Goal: Use online tool/utility: Utilize a website feature to perform a specific function

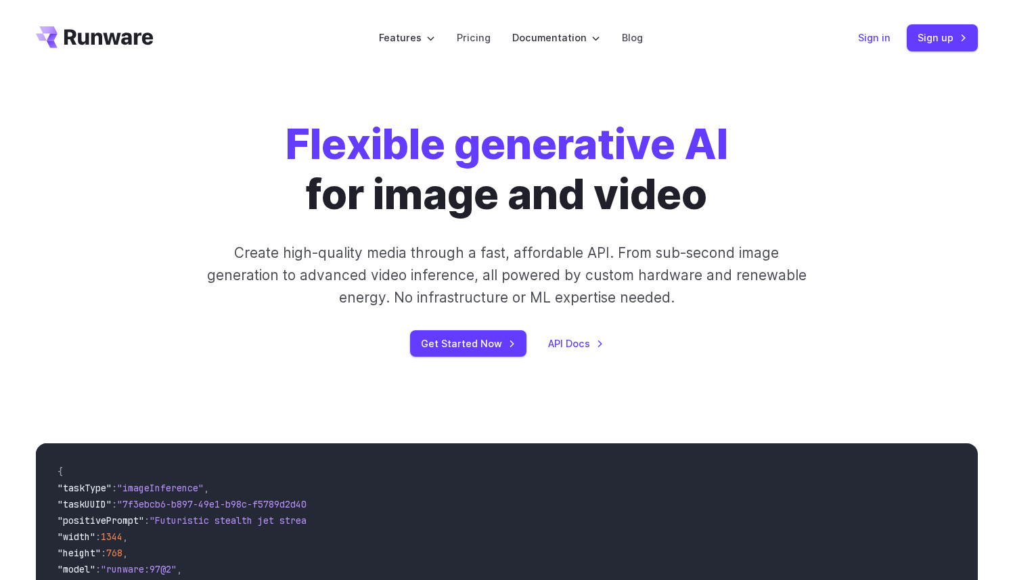
click at [881, 41] on link "Sign in" at bounding box center [874, 38] width 32 height 16
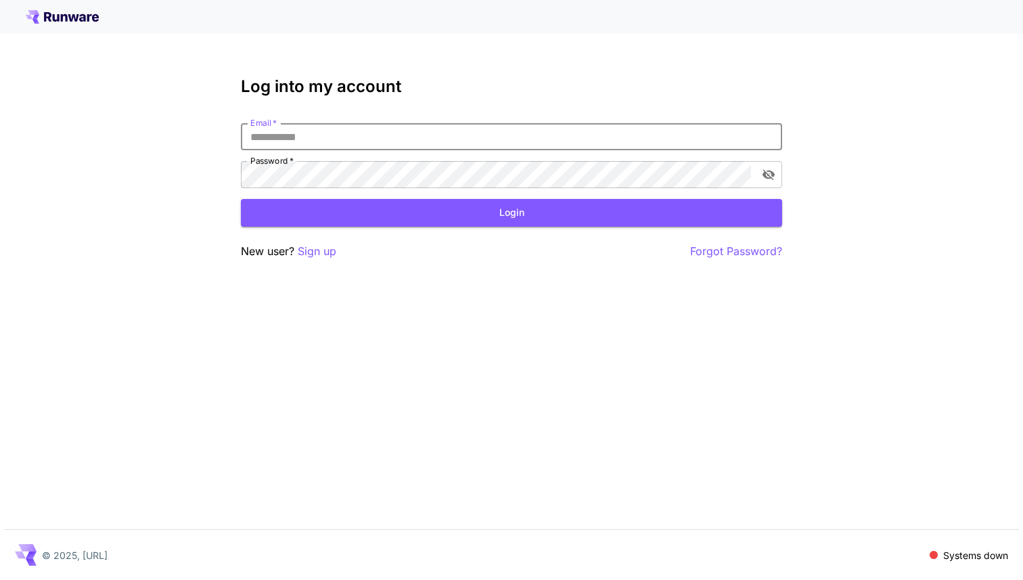
click at [424, 139] on input "Email   *" at bounding box center [511, 136] width 541 height 27
click at [486, 216] on button "Login" at bounding box center [511, 213] width 541 height 28
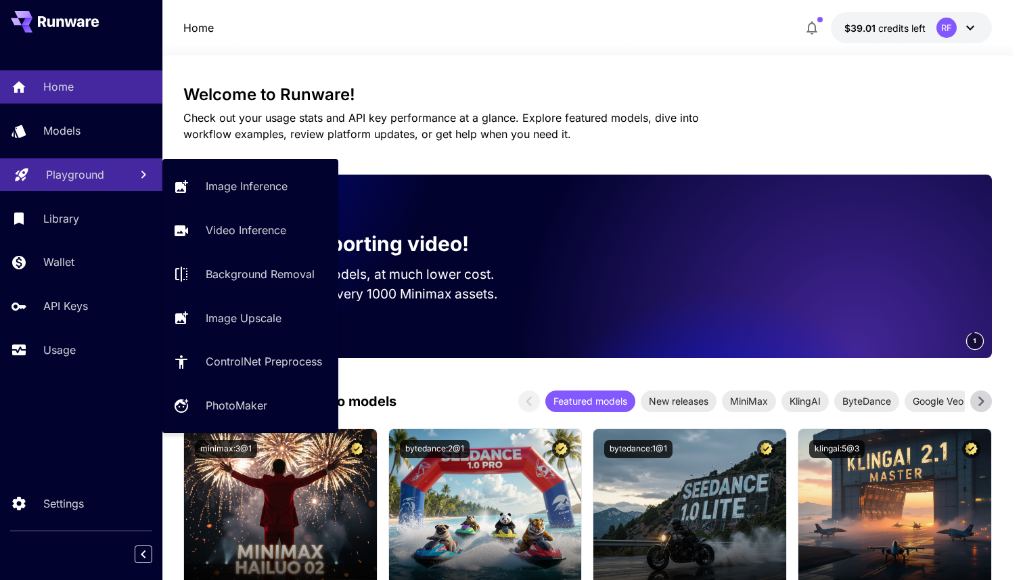
click at [66, 177] on p "Playground" at bounding box center [75, 174] width 58 height 16
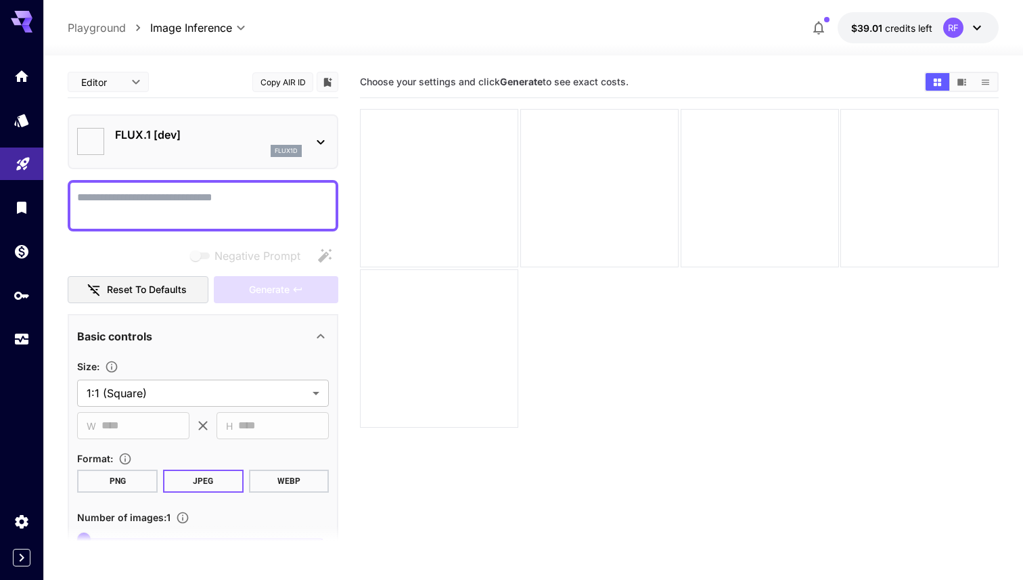
type input "**********"
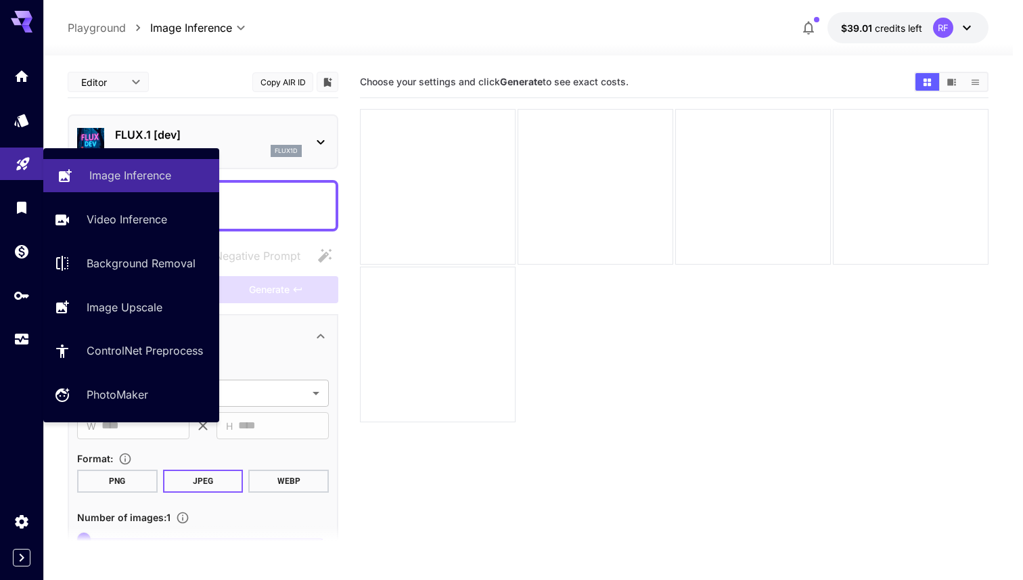
click at [124, 174] on p "Image Inference" at bounding box center [130, 175] width 82 height 16
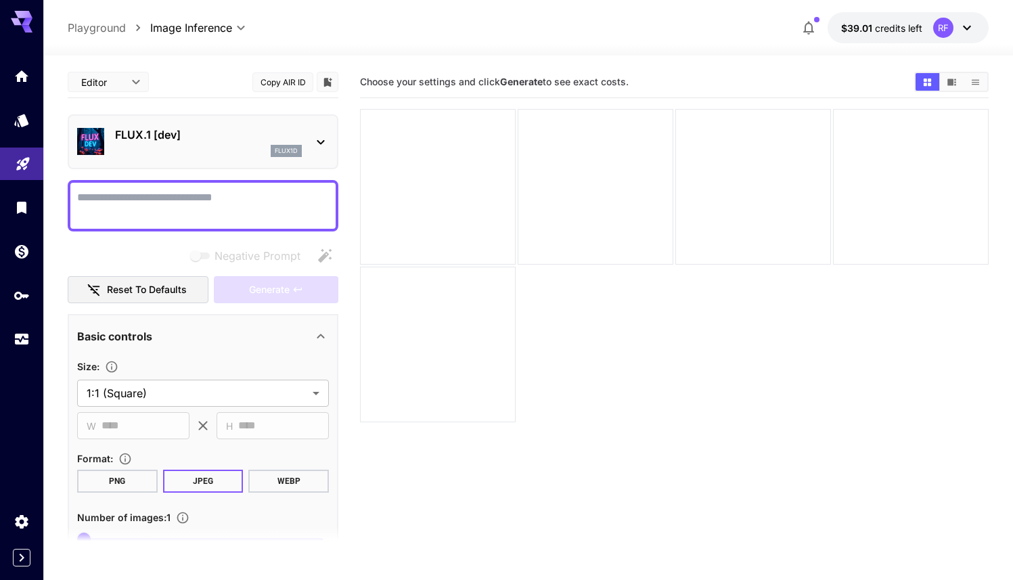
click at [164, 141] on p "FLUX.1 [dev]" at bounding box center [208, 135] width 187 height 16
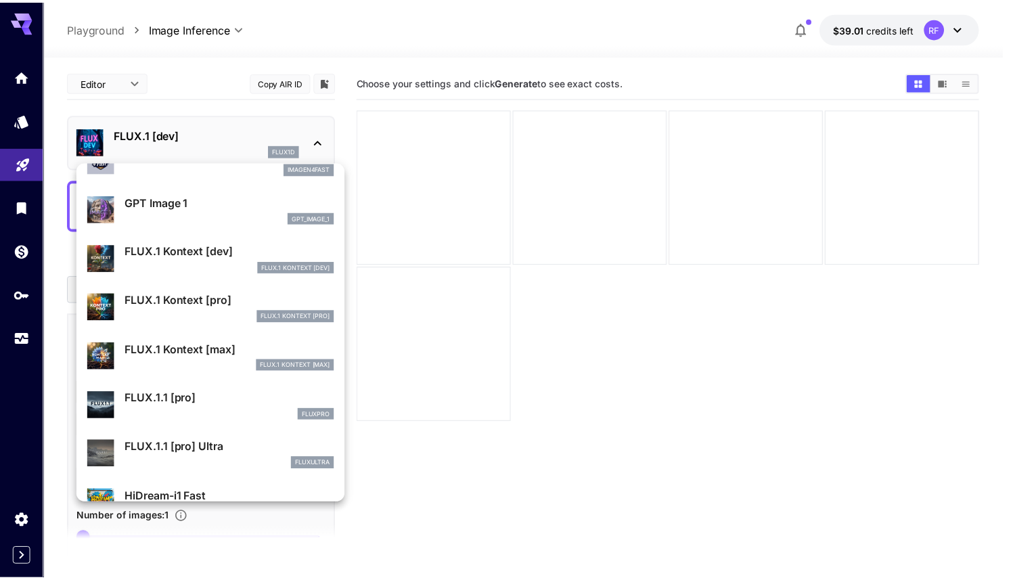
scroll to position [736, 0]
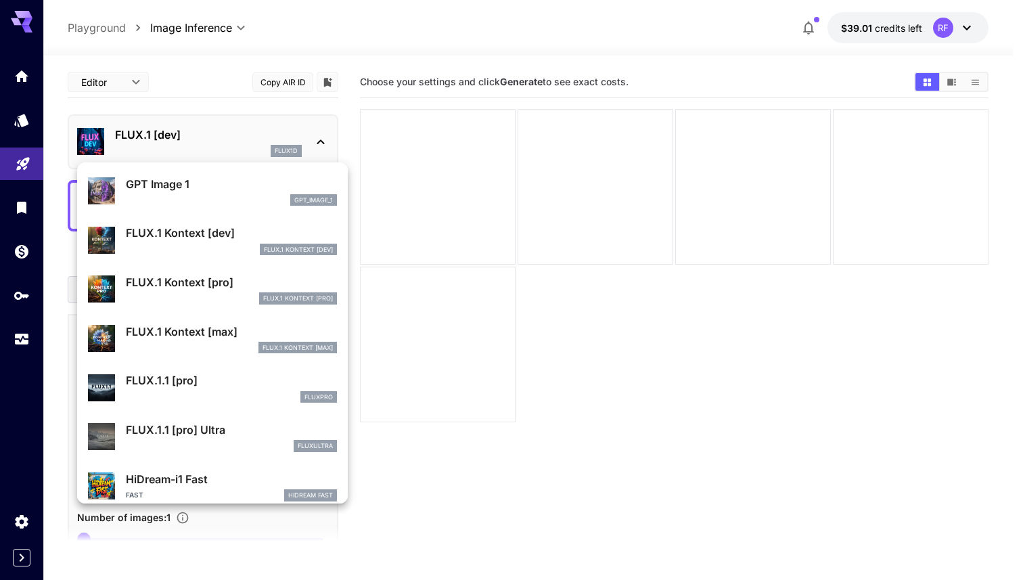
click at [193, 338] on p "FLUX.1 Kontext [max]" at bounding box center [231, 331] width 211 height 16
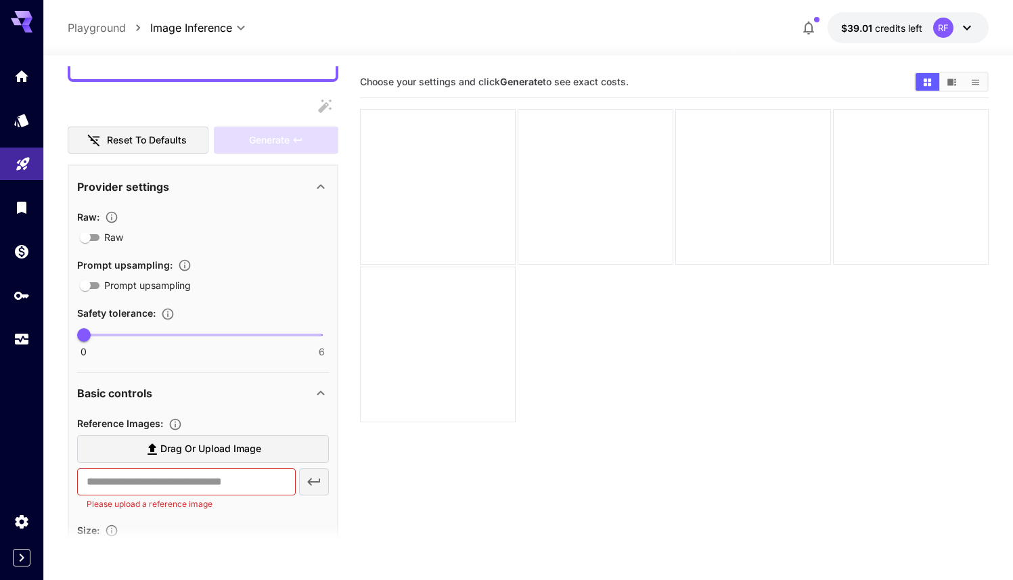
scroll to position [152, 0]
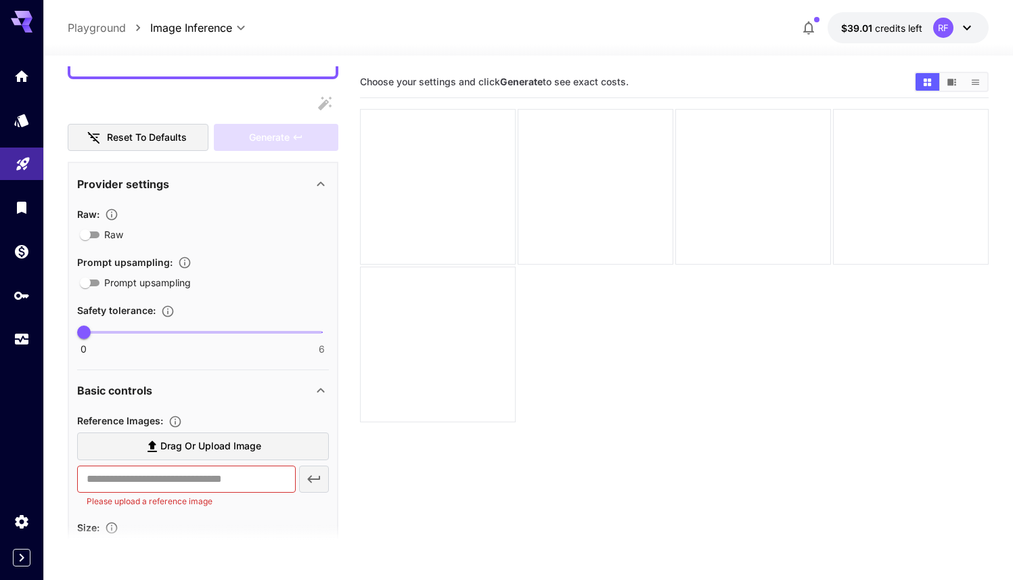
click at [186, 432] on section "Reference Images : Drag or upload image ​ Please upload a reference image" at bounding box center [203, 462] width 252 height 101
click at [186, 444] on span "Drag or upload image" at bounding box center [210, 446] width 101 height 17
click at [0, 0] on input "Drag or upload image" at bounding box center [0, 0] width 0 height 0
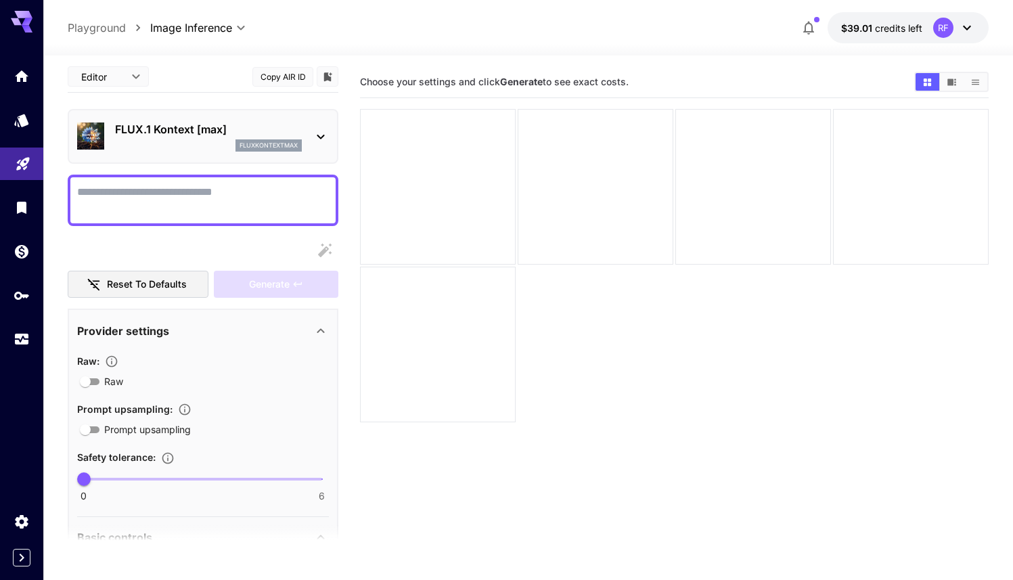
scroll to position [0, 0]
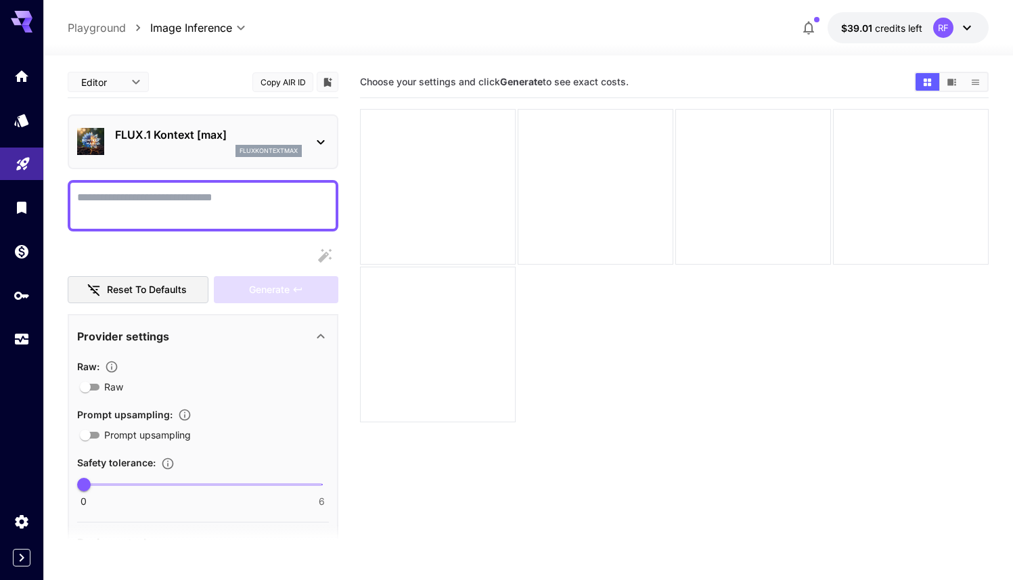
type input "**********"
click at [139, 207] on textarea "Raw" at bounding box center [203, 205] width 252 height 32
paste textarea "**********"
type textarea "**********"
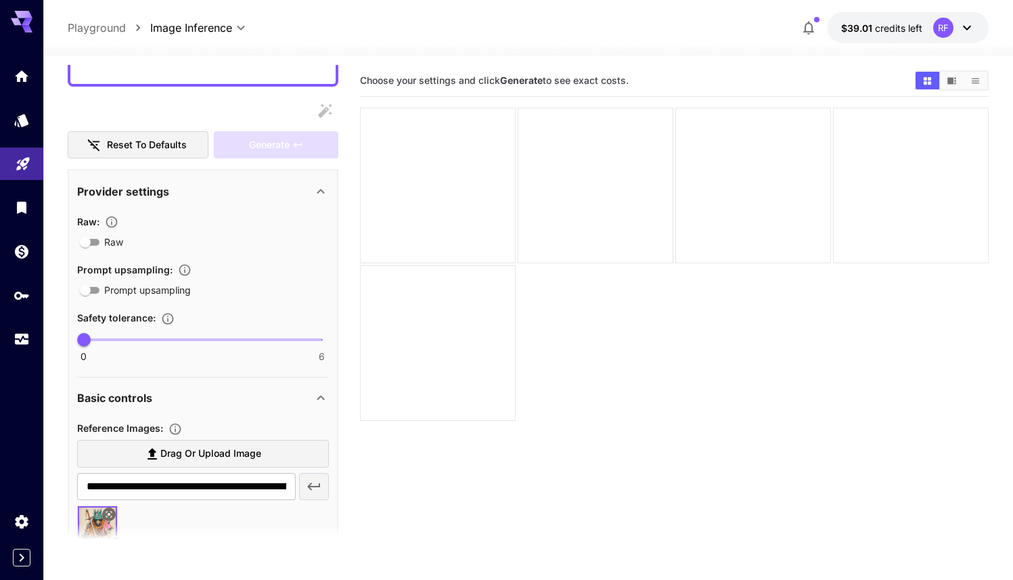
scroll to position [111, 0]
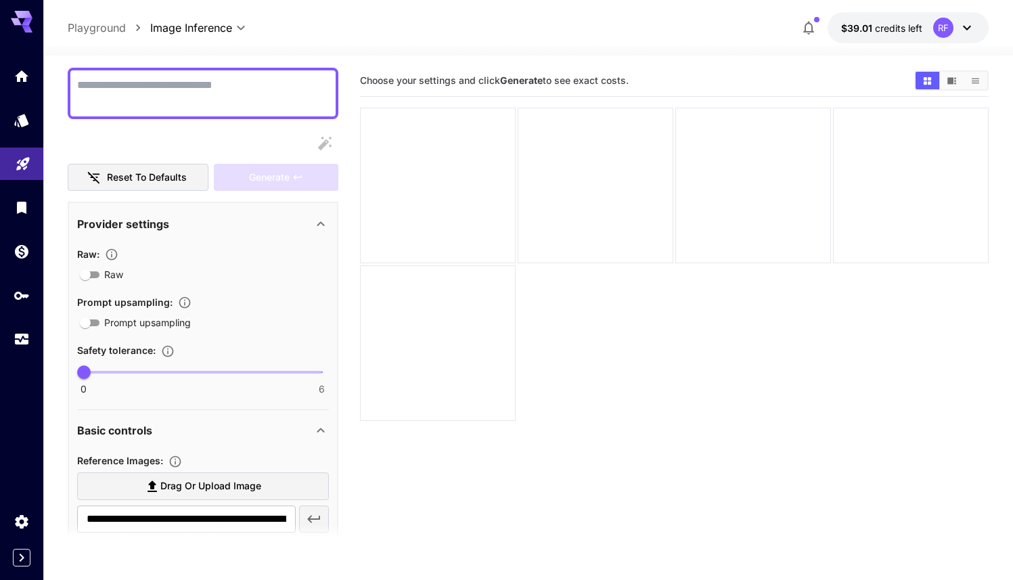
click at [170, 89] on textarea "Raw" at bounding box center [203, 93] width 252 height 32
paste textarea "**********"
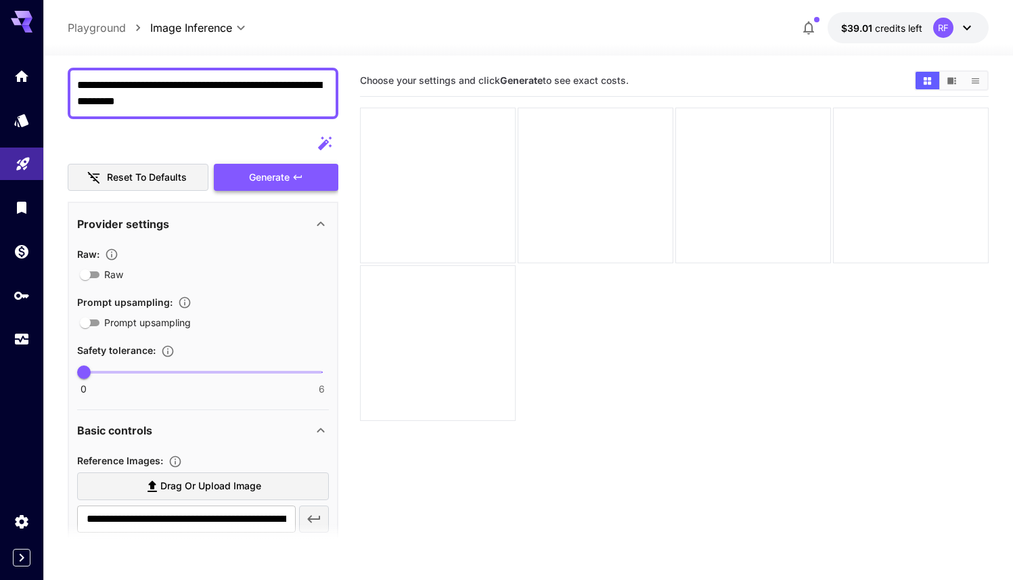
click at [275, 175] on span "Generate" at bounding box center [269, 177] width 41 height 17
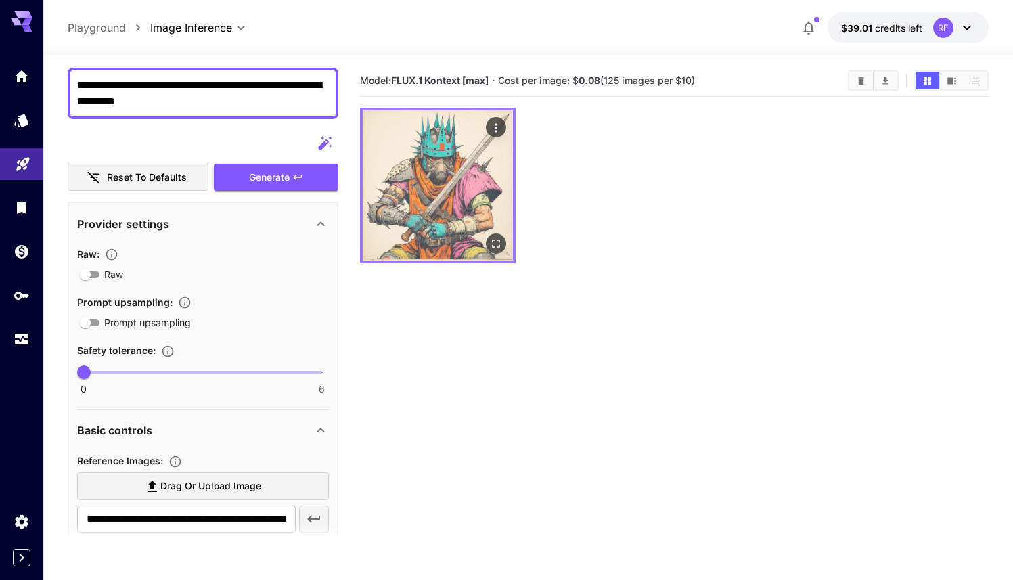
click at [454, 198] on img at bounding box center [438, 185] width 150 height 150
click at [494, 243] on icon "Open in fullscreen" at bounding box center [496, 244] width 14 height 14
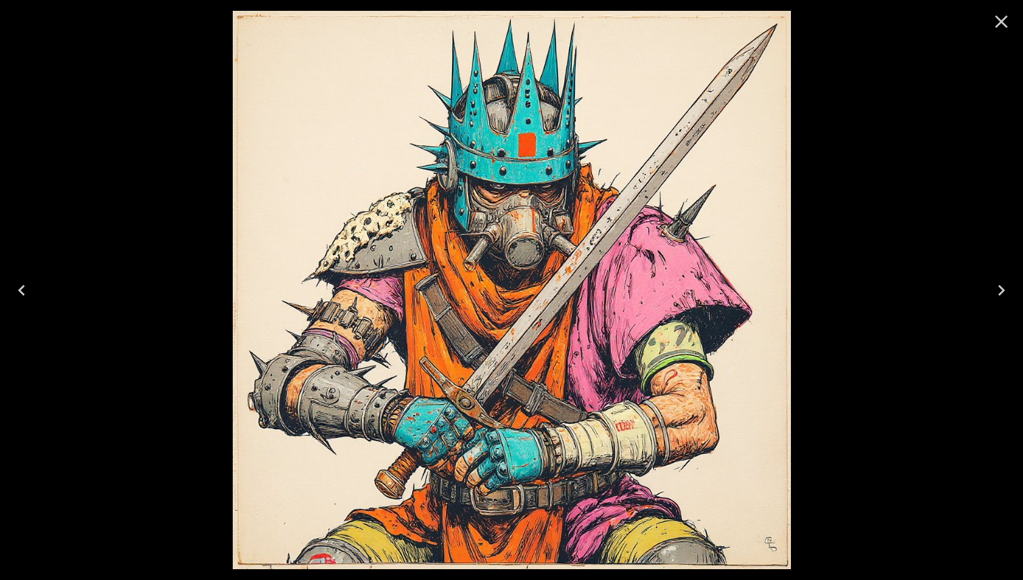
click at [999, 18] on icon "Close" at bounding box center [1001, 22] width 22 height 22
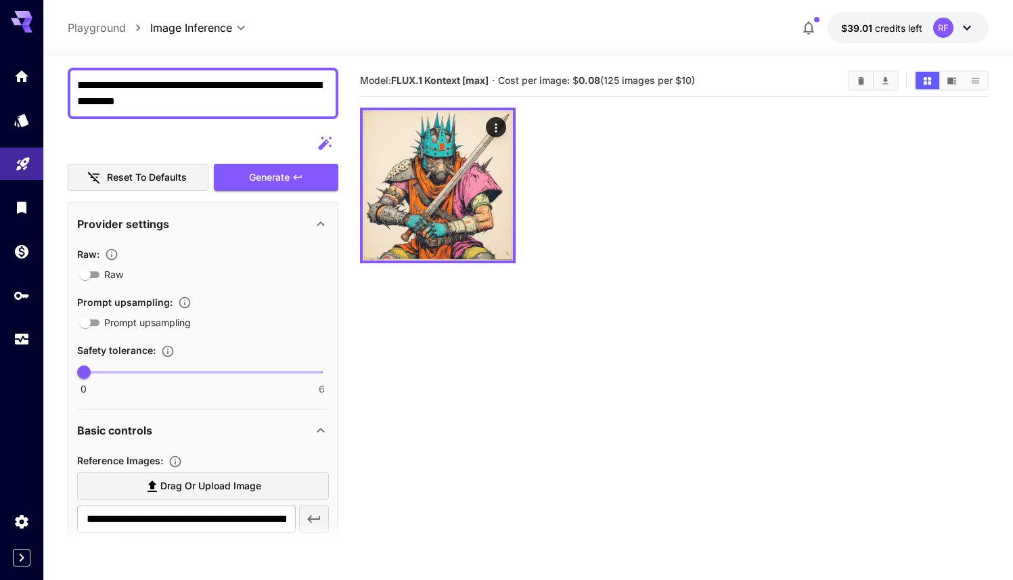
click at [202, 103] on textarea "**********" at bounding box center [203, 93] width 252 height 32
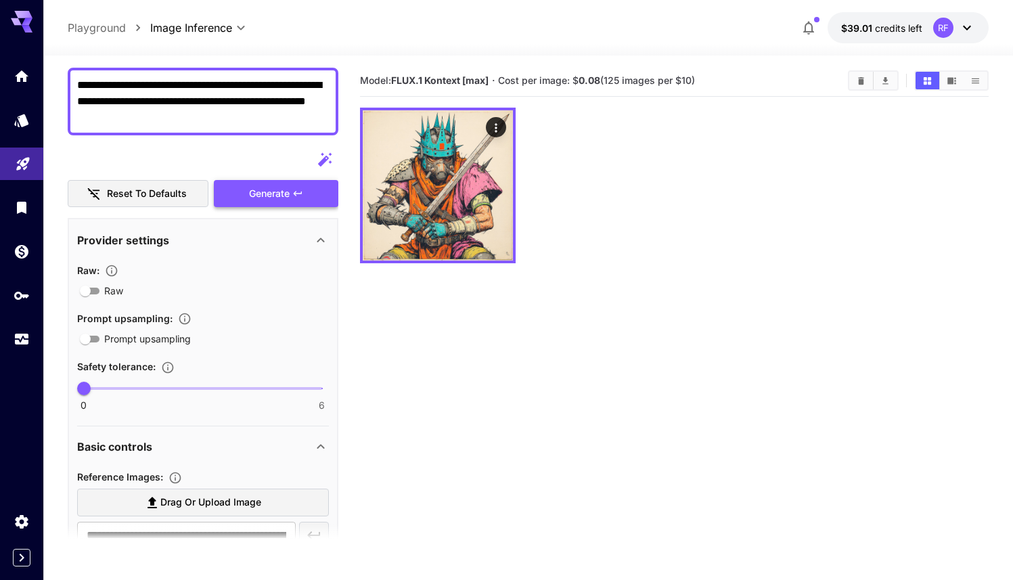
type textarea "**********"
click at [296, 198] on icon "button" at bounding box center [297, 193] width 11 height 11
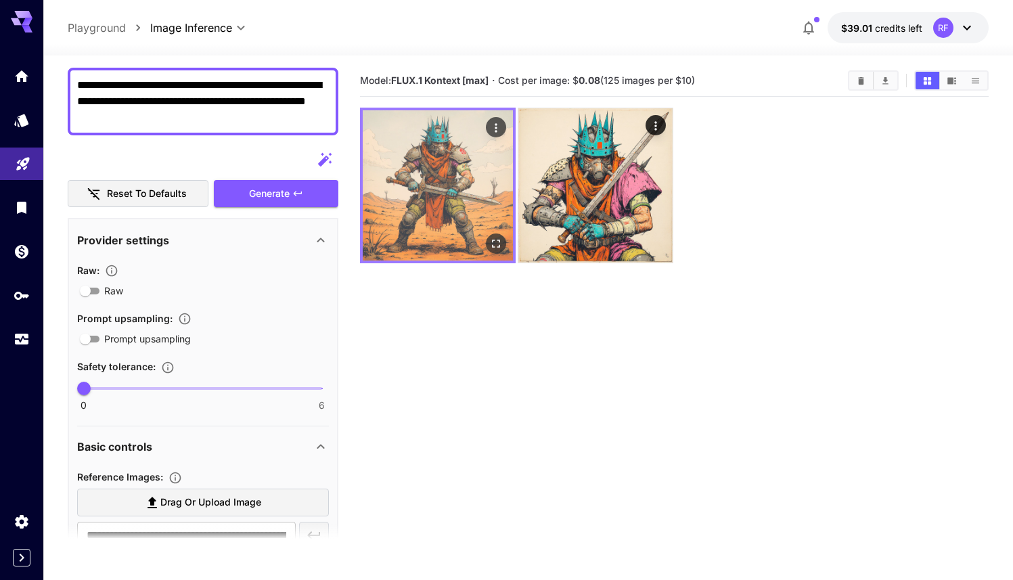
click at [430, 158] on img at bounding box center [438, 185] width 150 height 150
click at [443, 212] on img at bounding box center [438, 185] width 150 height 150
click at [493, 244] on icon "Open in fullscreen" at bounding box center [496, 244] width 14 height 14
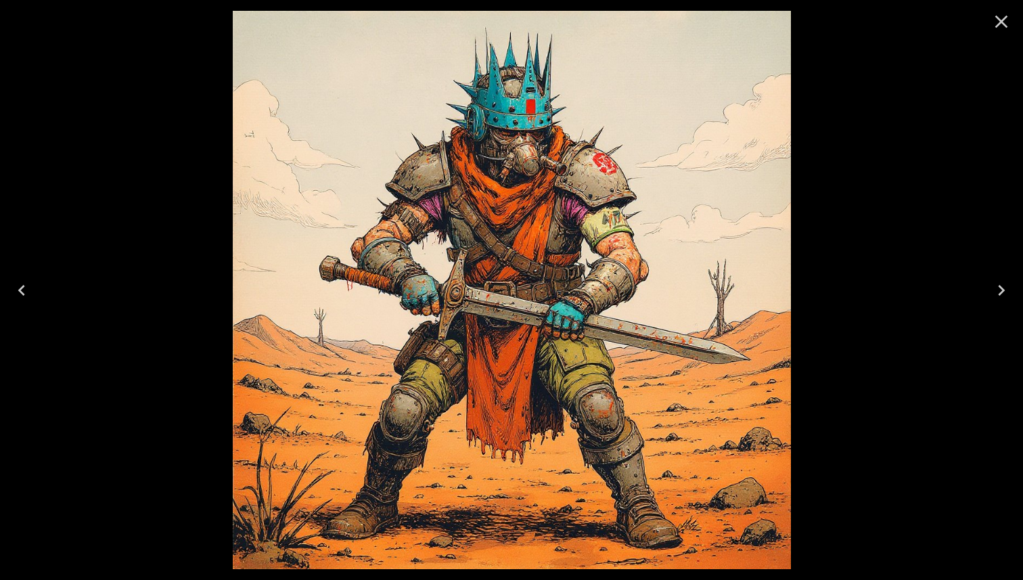
click at [997, 22] on icon "Close" at bounding box center [1001, 22] width 22 height 22
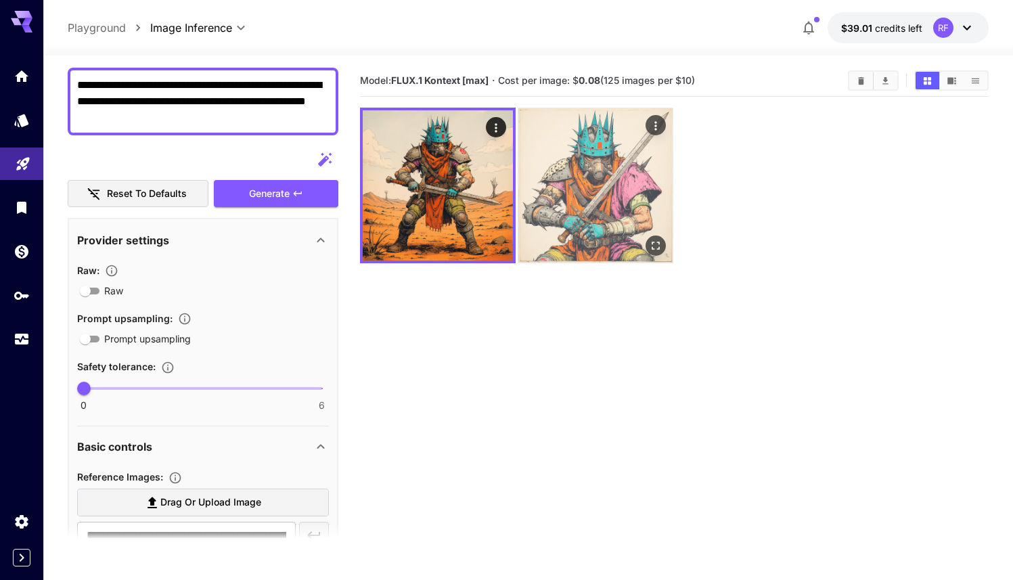
click at [589, 192] on img at bounding box center [595, 185] width 154 height 154
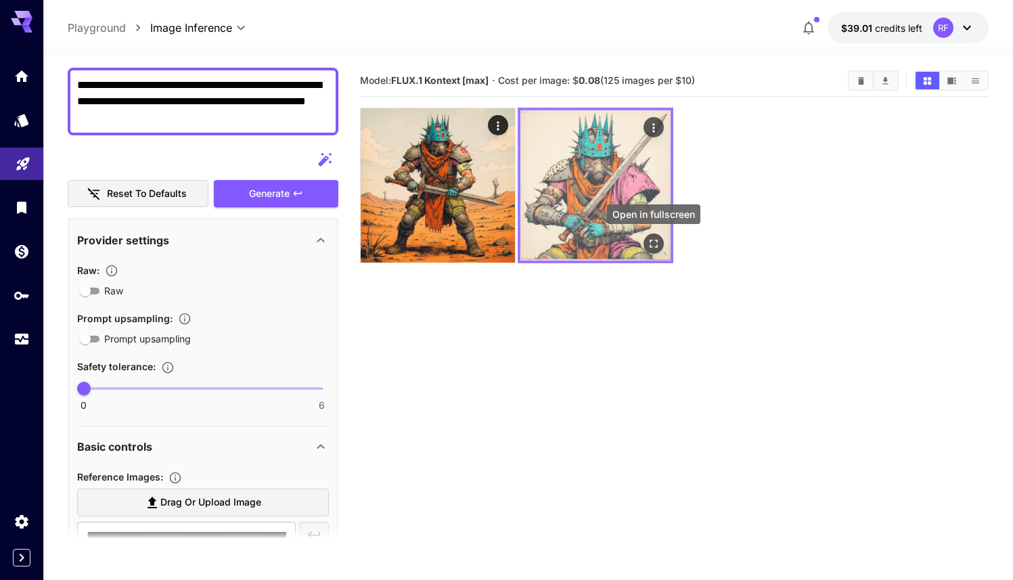
click at [651, 242] on icon "Open in fullscreen" at bounding box center [654, 244] width 14 height 14
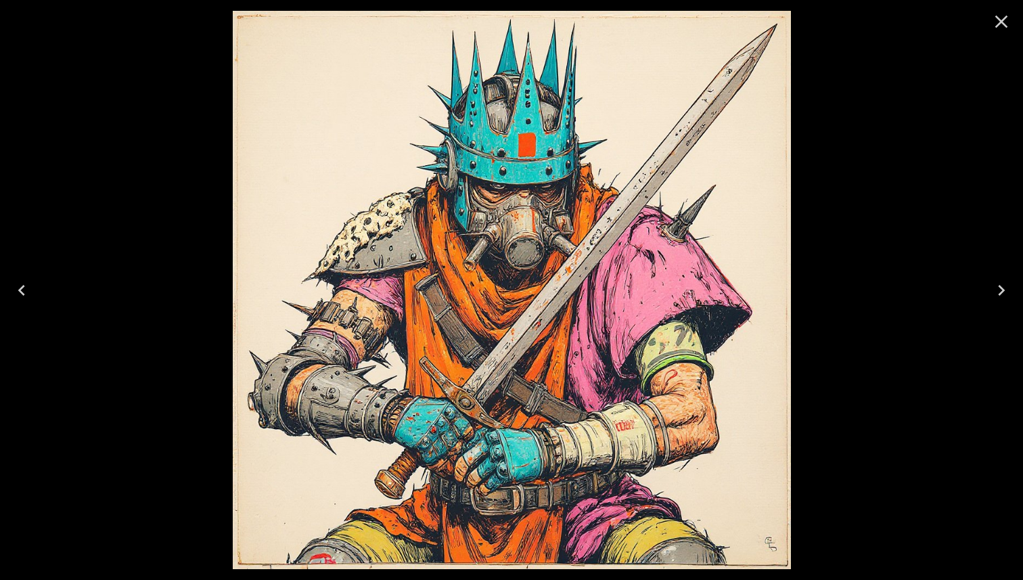
click at [1000, 18] on icon "Close" at bounding box center [1001, 22] width 22 height 22
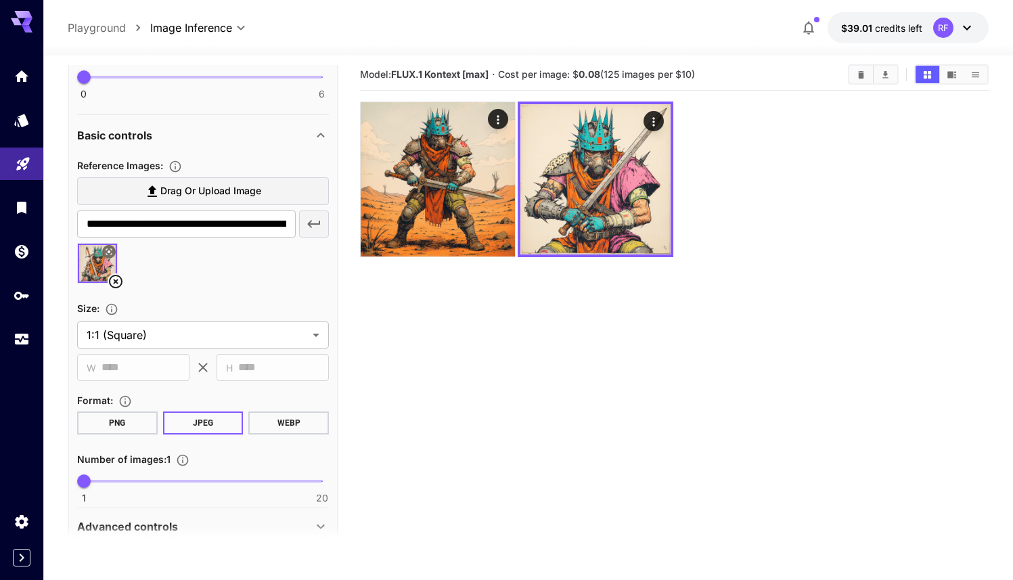
scroll to position [419, 0]
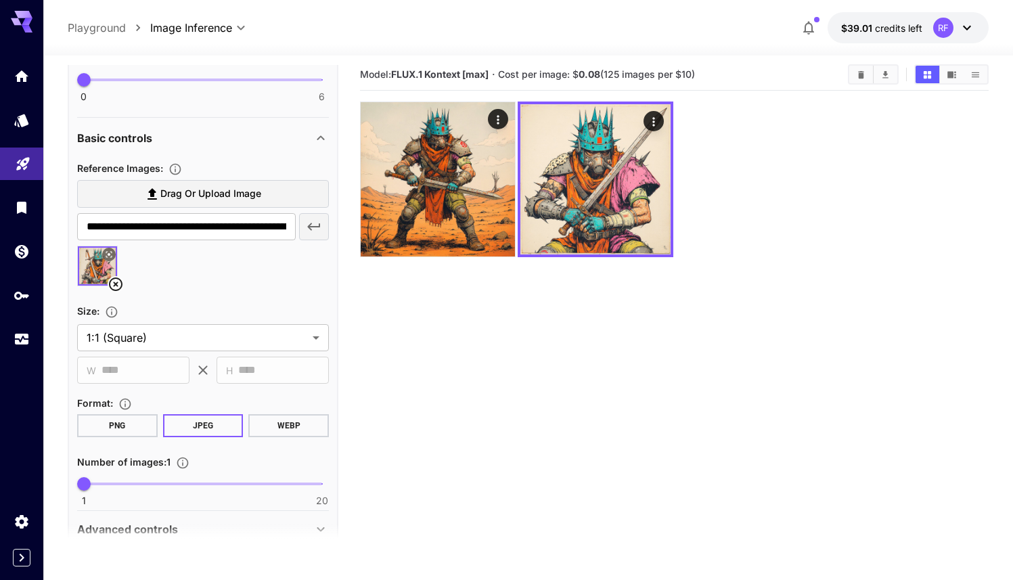
click at [222, 195] on span "Drag or upload image" at bounding box center [210, 193] width 101 height 17
click at [0, 0] on input "Drag or upload image" at bounding box center [0, 0] width 0 height 0
click at [142, 271] on img at bounding box center [143, 265] width 39 height 39
click at [104, 263] on img at bounding box center [97, 265] width 39 height 39
click at [139, 265] on img at bounding box center [143, 265] width 39 height 39
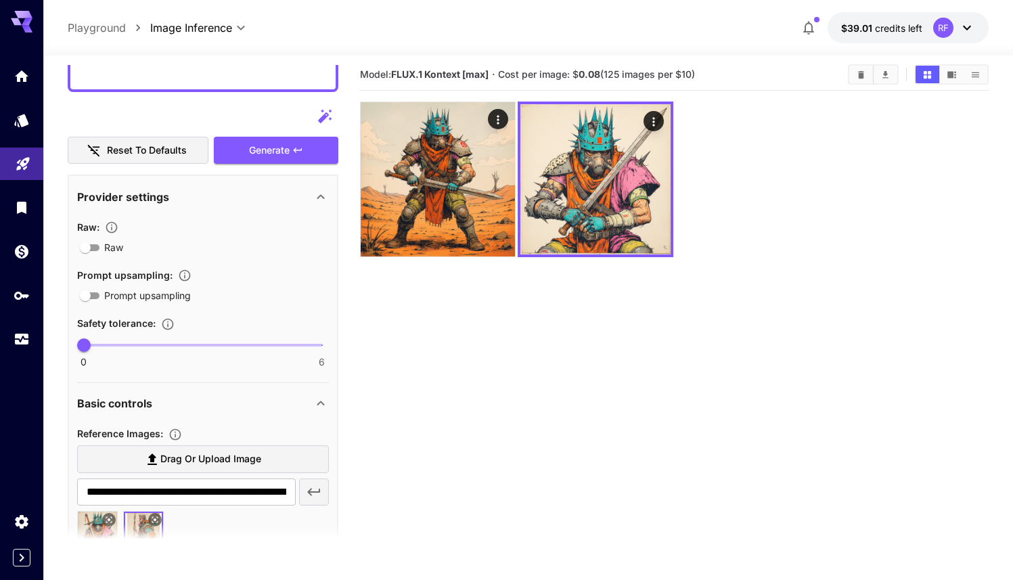
scroll to position [0, 0]
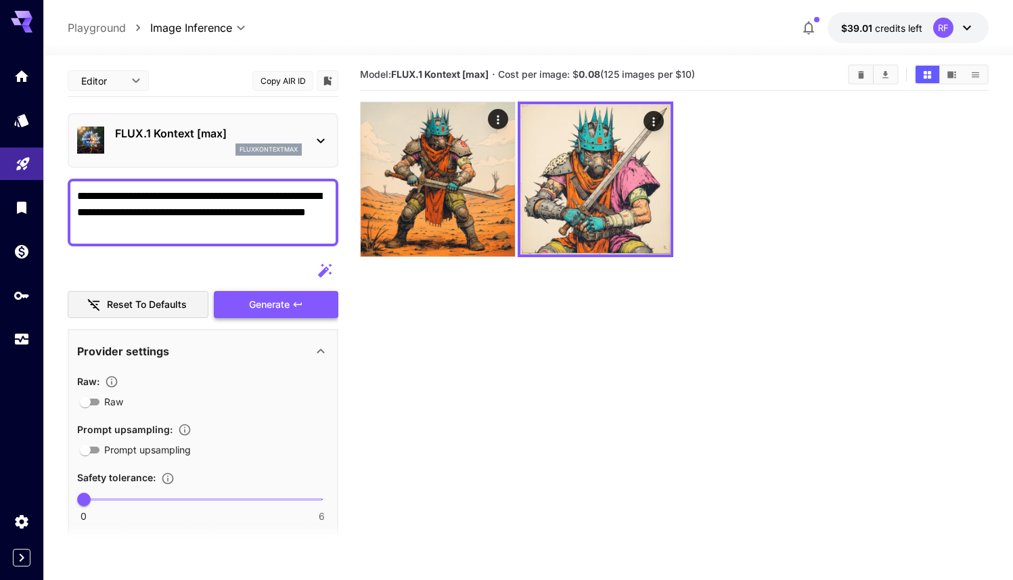
click at [284, 307] on span "Generate" at bounding box center [269, 304] width 41 height 17
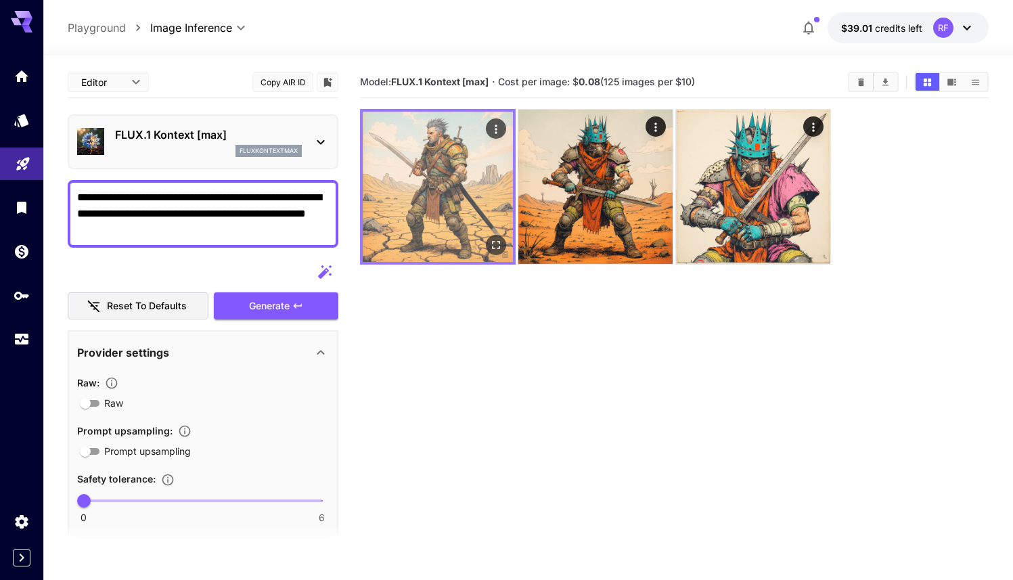
click at [448, 179] on img at bounding box center [438, 187] width 150 height 150
click at [497, 240] on icon "Open in fullscreen" at bounding box center [496, 245] width 14 height 14
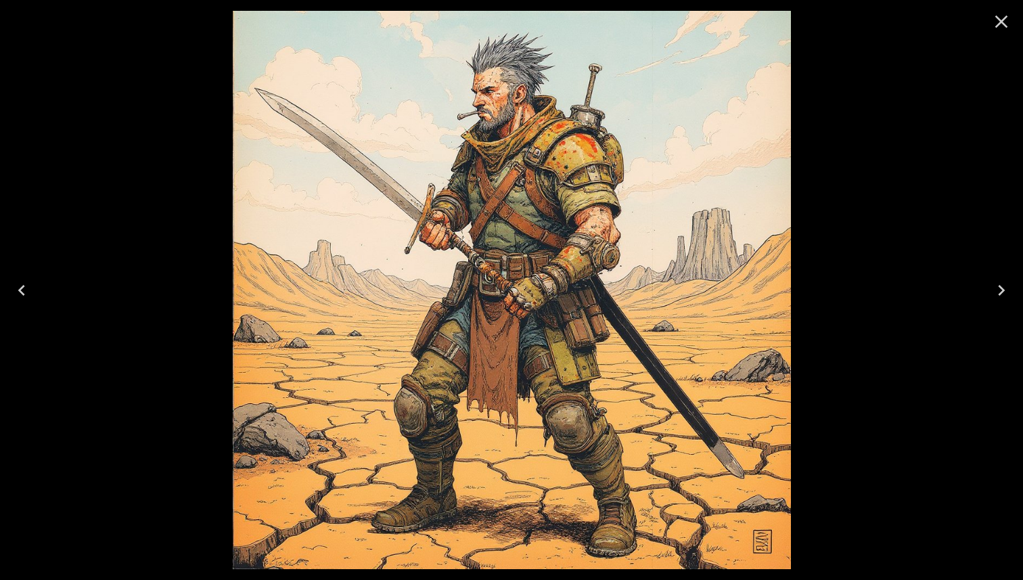
click at [996, 26] on icon "Close" at bounding box center [1001, 22] width 13 height 13
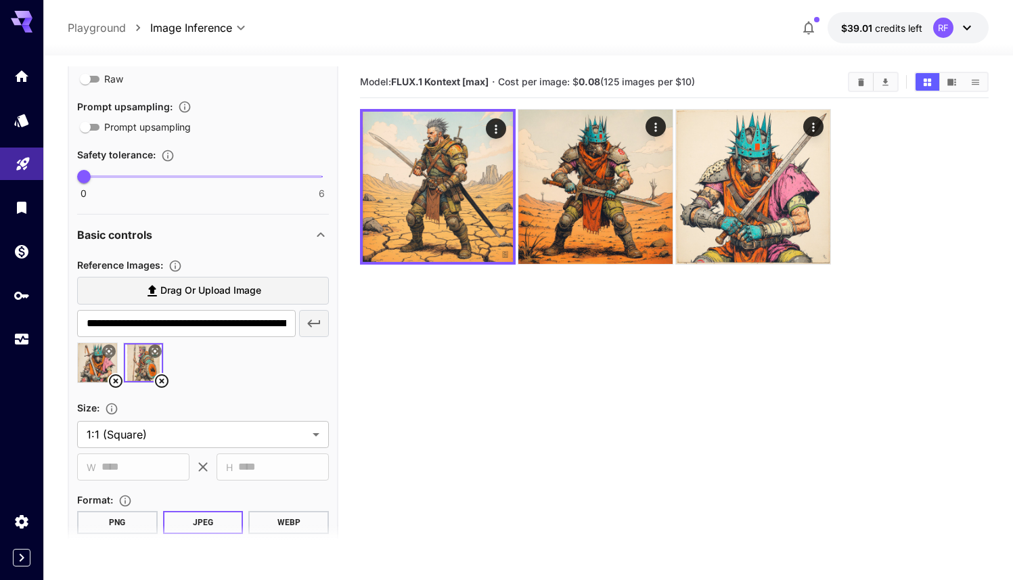
scroll to position [343, 0]
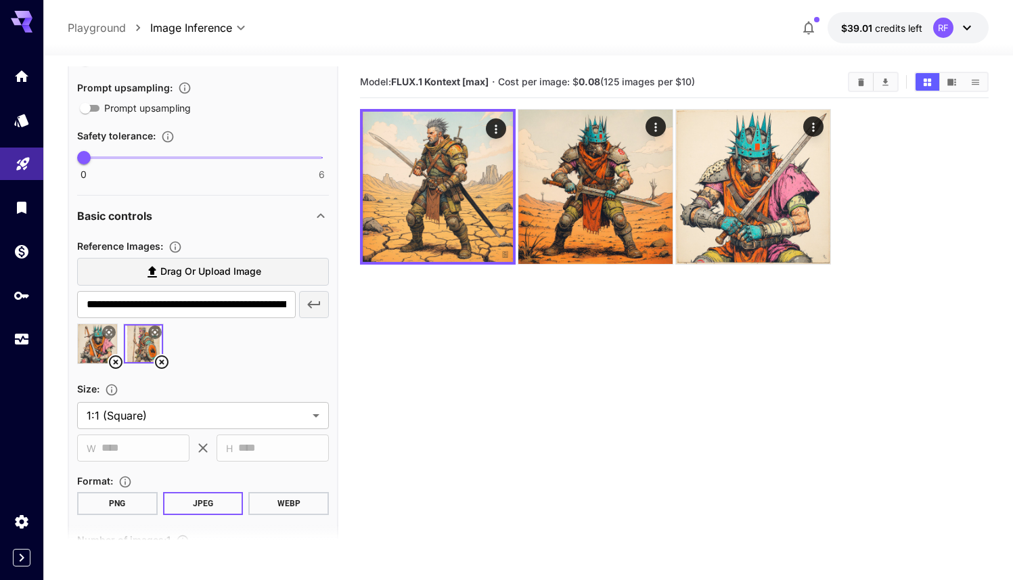
click at [95, 340] on img at bounding box center [97, 343] width 39 height 39
click at [143, 347] on img at bounding box center [143, 343] width 39 height 39
type input "**********"
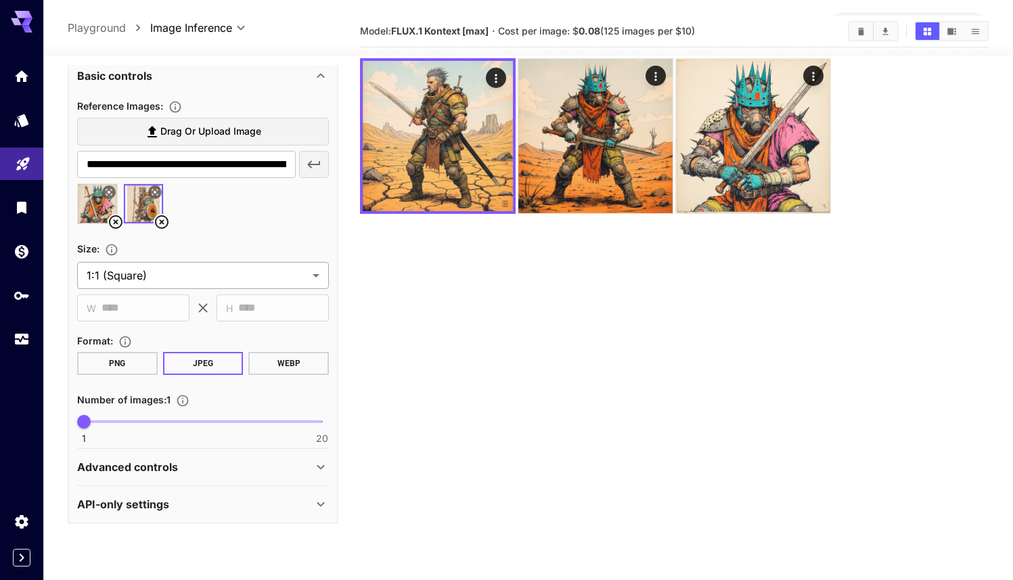
scroll to position [53, 0]
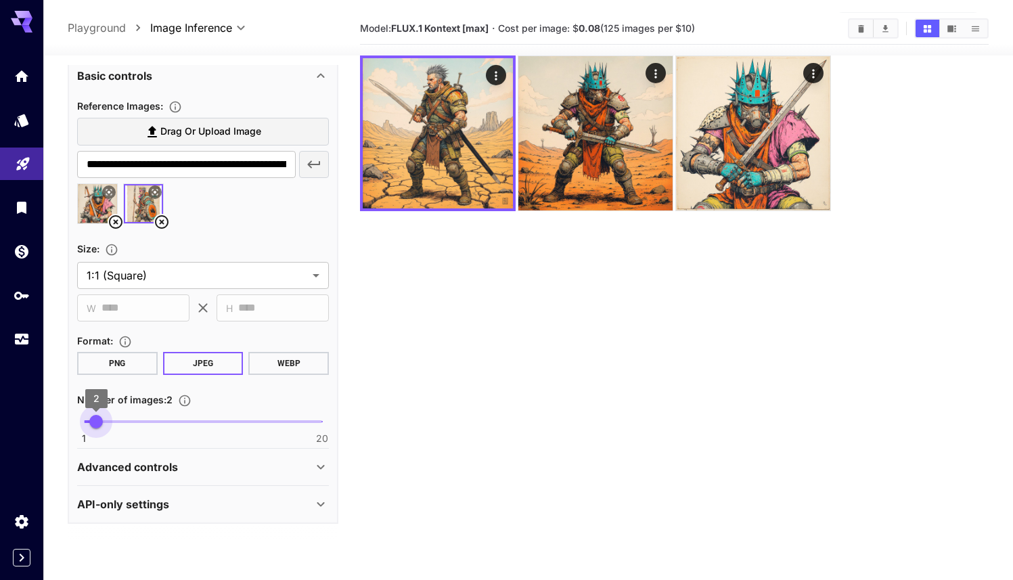
type input "*"
drag, startPoint x: 83, startPoint y: 423, endPoint x: 47, endPoint y: 420, distance: 36.6
click at [47, 420] on section "**********" at bounding box center [528, 317] width 970 height 631
click at [106, 467] on p "Advanced controls" at bounding box center [127, 467] width 101 height 16
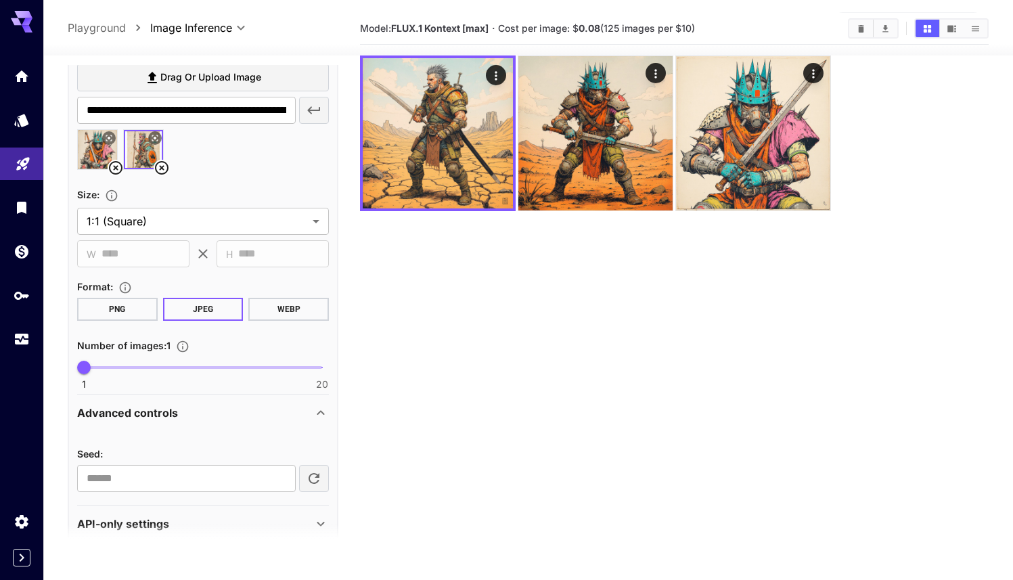
scroll to position [555, 0]
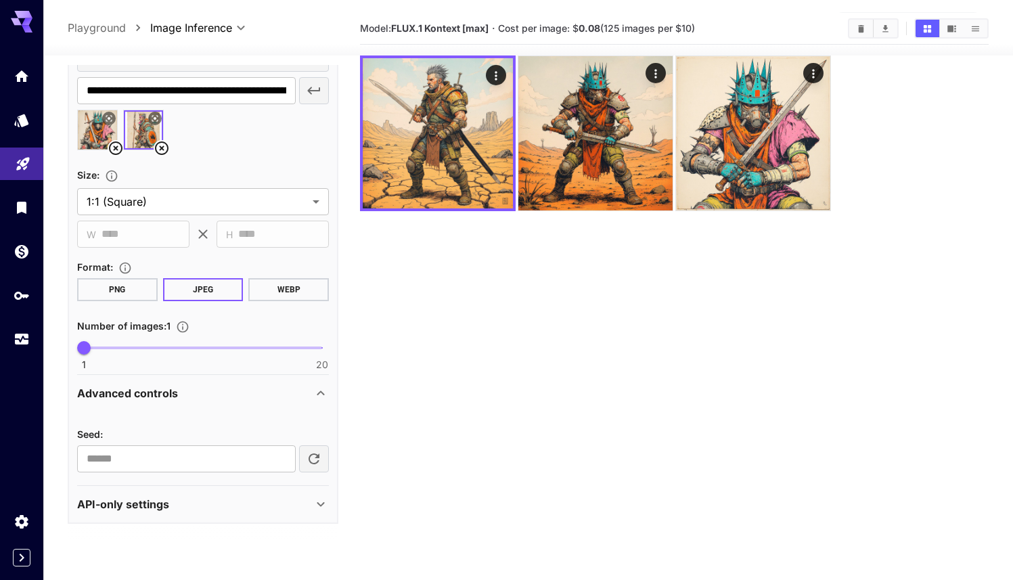
click at [119, 394] on p "Advanced controls" at bounding box center [127, 393] width 101 height 16
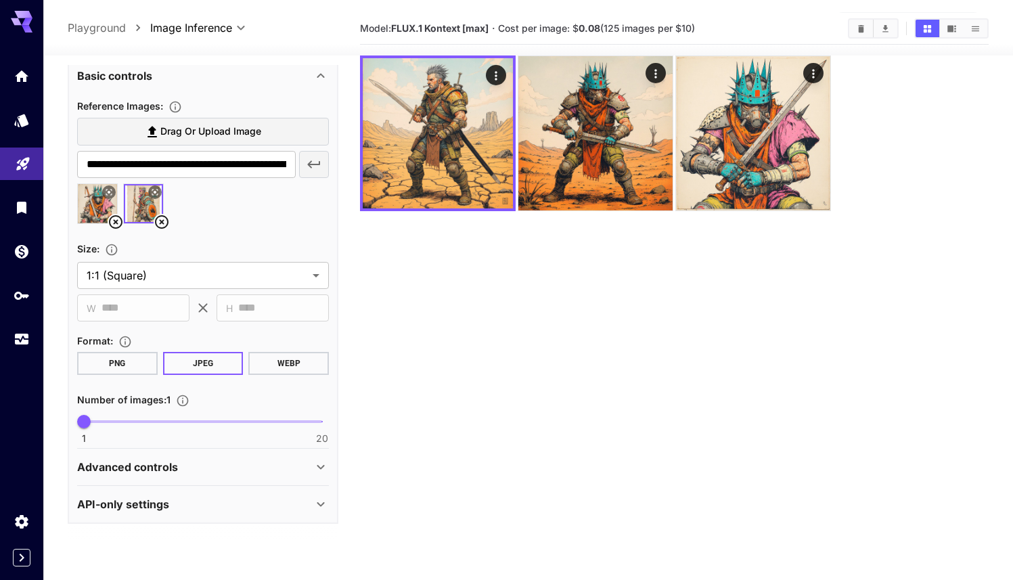
click at [129, 505] on p "API-only settings" at bounding box center [123, 504] width 92 height 16
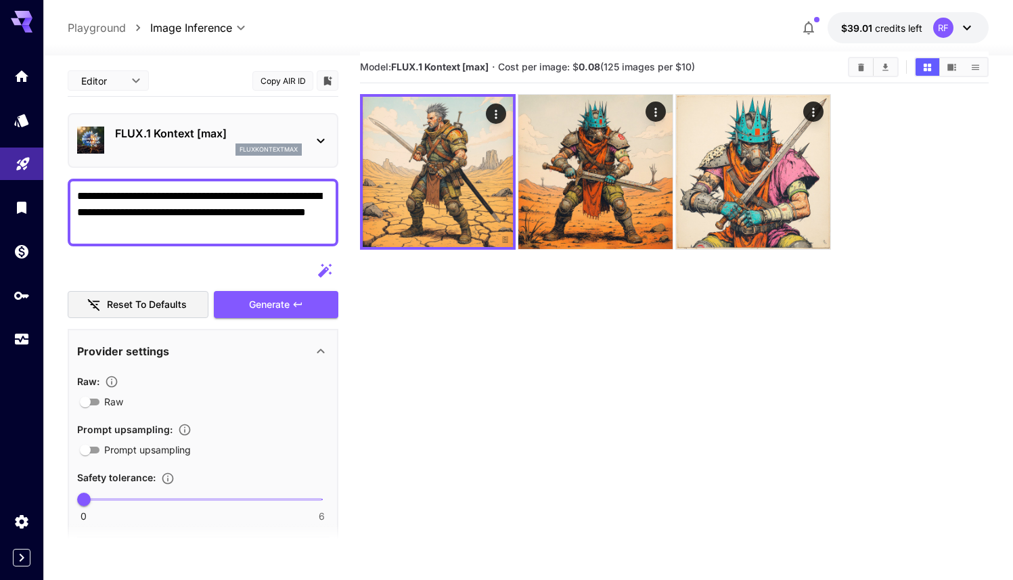
scroll to position [0, 0]
